Goal: Information Seeking & Learning: Find specific fact

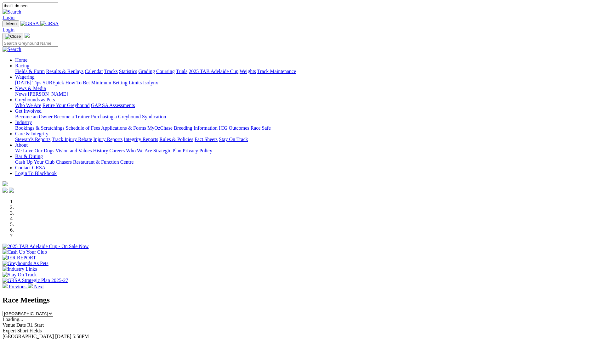
type input "that'll do neo"
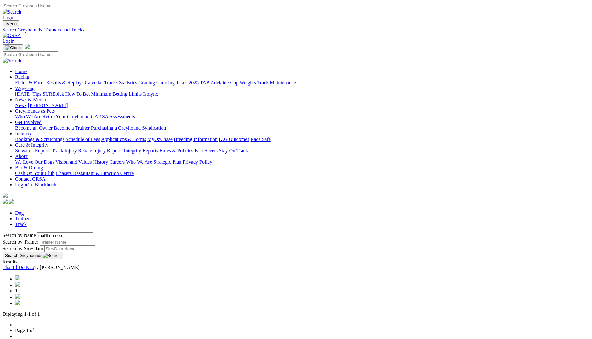
click at [34, 265] on link "That'Ll Do Neo" at bounding box center [19, 267] width 32 height 5
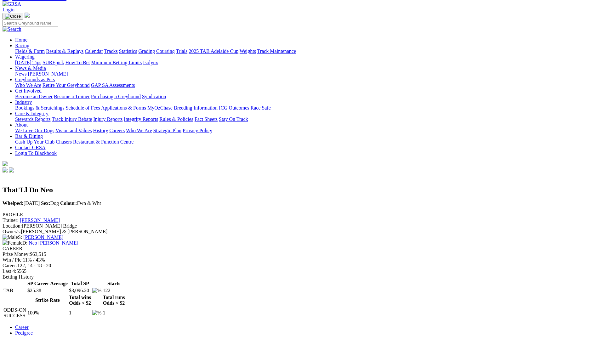
scroll to position [63, 0]
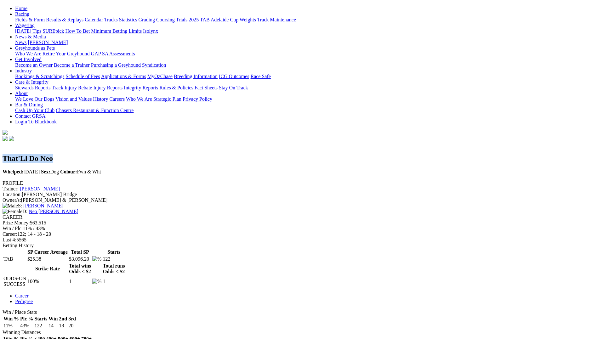
drag, startPoint x: 117, startPoint y: 16, endPoint x: 190, endPoint y: 14, distance: 72.5
click at [190, 154] on h2 "That'Ll Do Neo" at bounding box center [296, 158] width 587 height 9
copy h2 "That'Ll Do Neo"
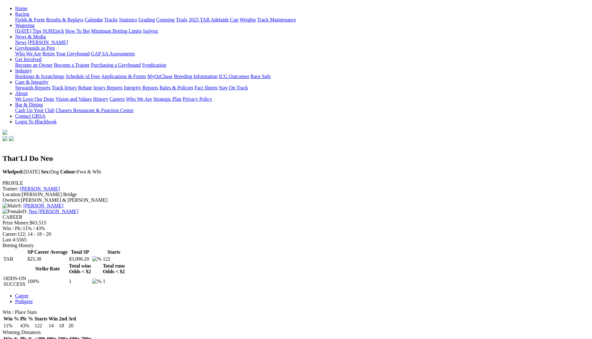
click at [150, 192] on div "Location: Murray Bridge" at bounding box center [296, 195] width 587 height 6
click at [141, 192] on div "Location: Murray Bridge" at bounding box center [296, 195] width 587 height 6
